Goal: Transaction & Acquisition: Purchase product/service

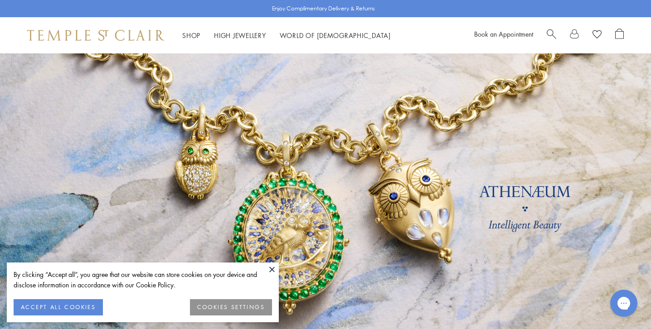
click at [53, 309] on button "ACCEPT ALL COOKIES" at bounding box center [58, 307] width 89 height 16
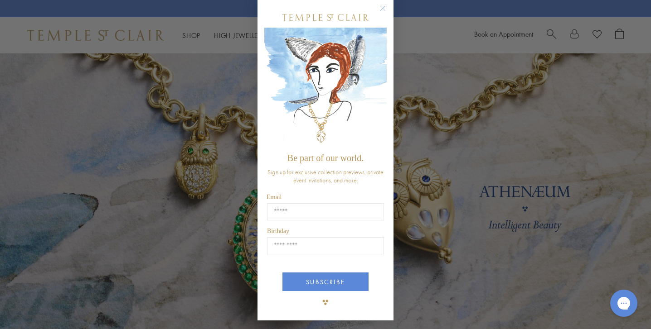
scroll to position [10, 0]
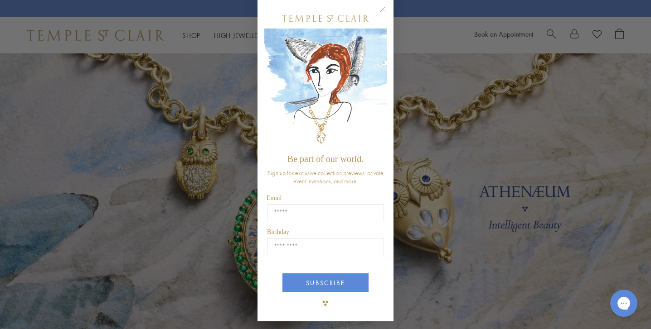
click at [383, 6] on circle "Close dialog" at bounding box center [382, 9] width 11 height 11
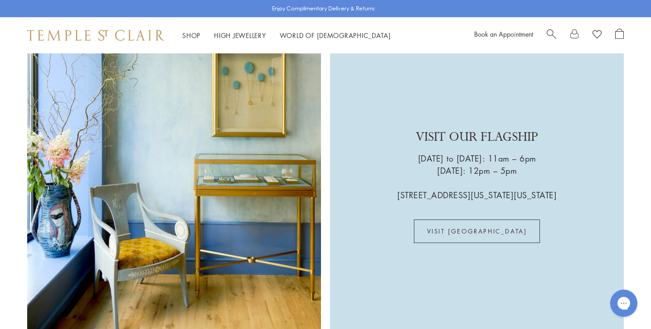
scroll to position [2176, 0]
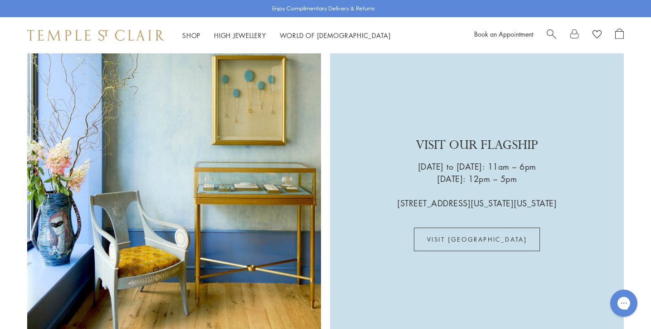
click at [551, 29] on span "Search" at bounding box center [551, 34] width 10 height 10
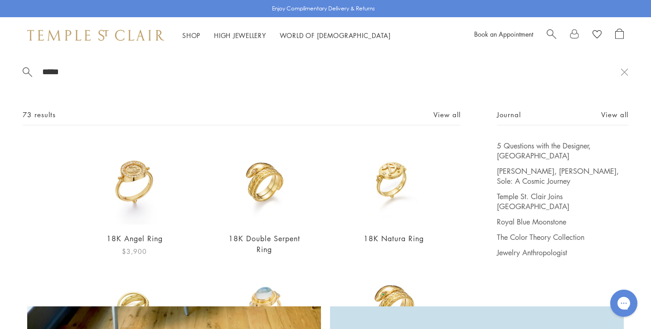
type input "*****"
click at [136, 238] on link "18K Angel Ring" at bounding box center [134, 239] width 56 height 10
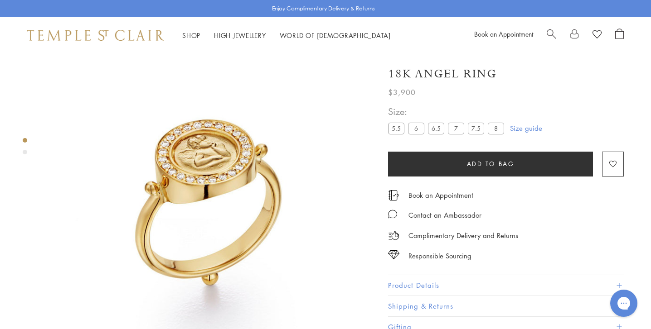
scroll to position [12, 0]
click at [552, 30] on span "Search" at bounding box center [551, 34] width 10 height 10
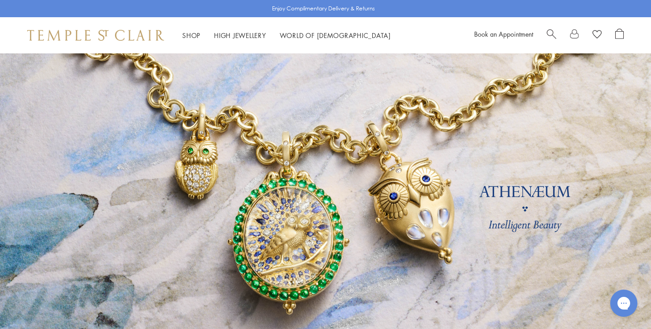
scroll to position [2176, 0]
